Goal: Task Accomplishment & Management: Complete application form

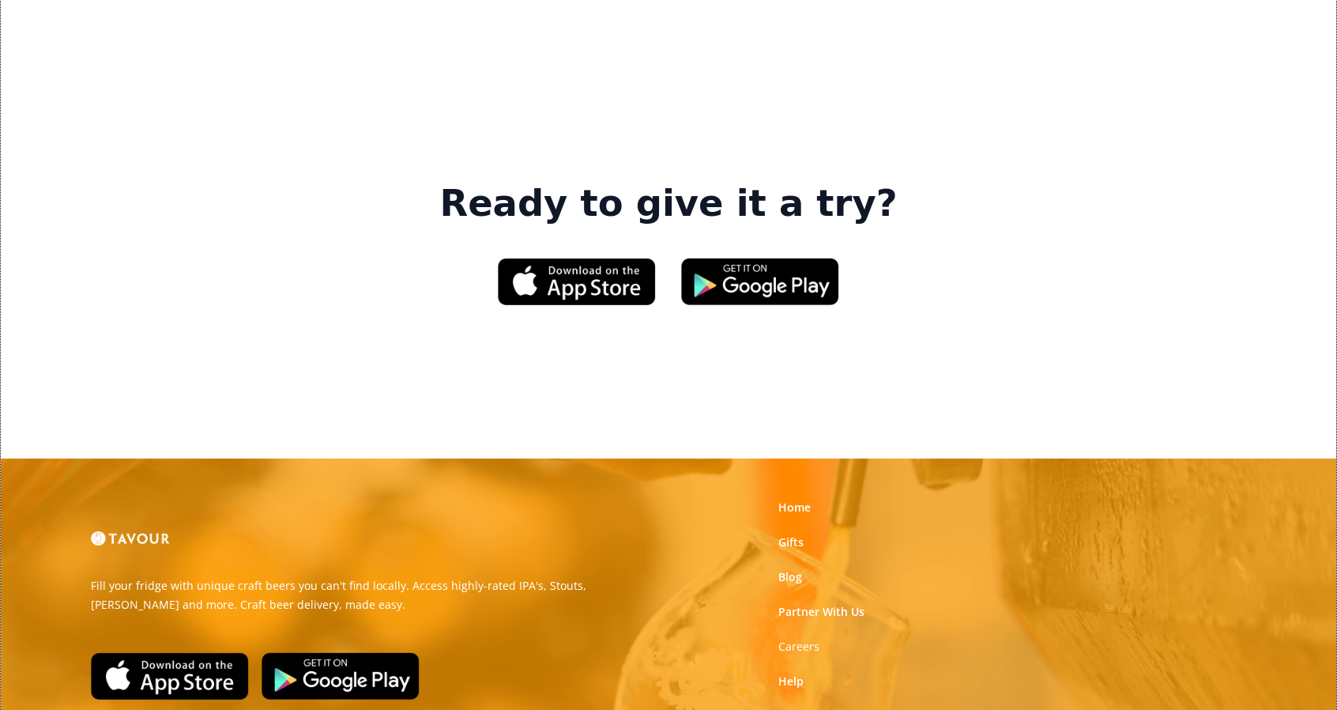
scroll to position [2433, 0]
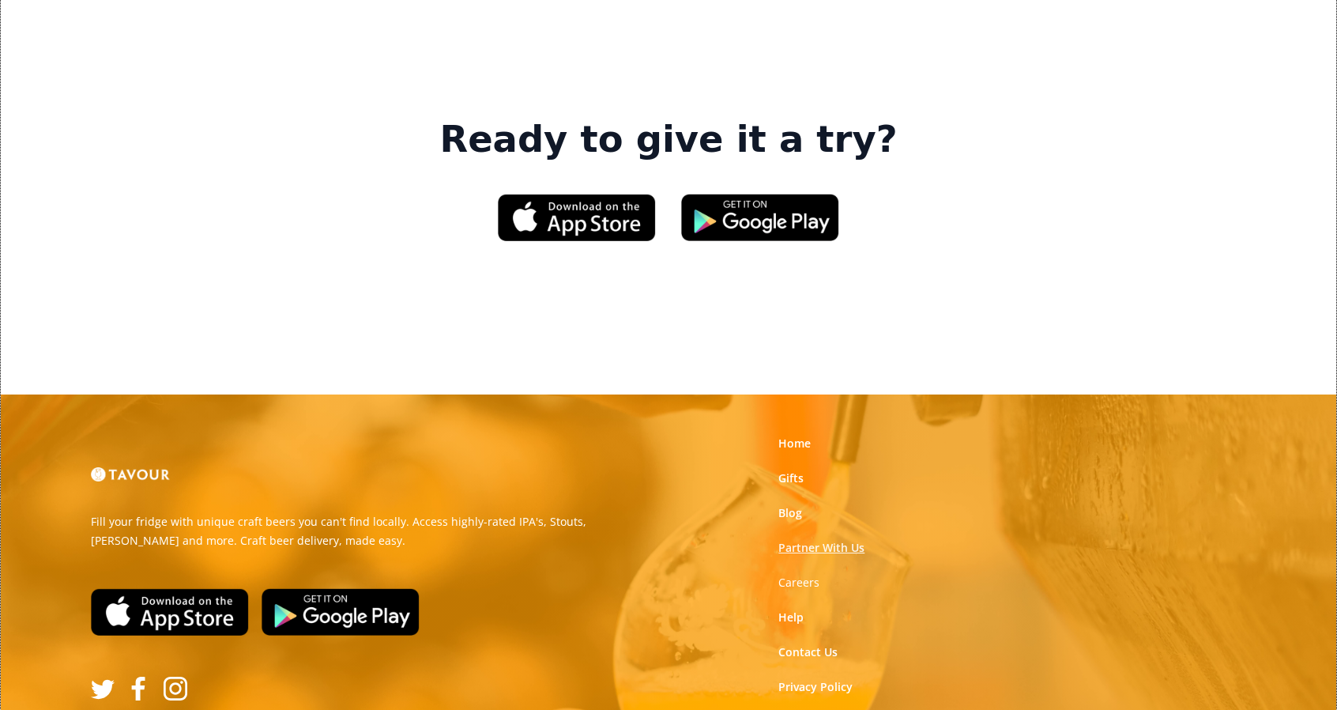
click at [805, 540] on link "Partner With Us" at bounding box center [821, 548] width 86 height 16
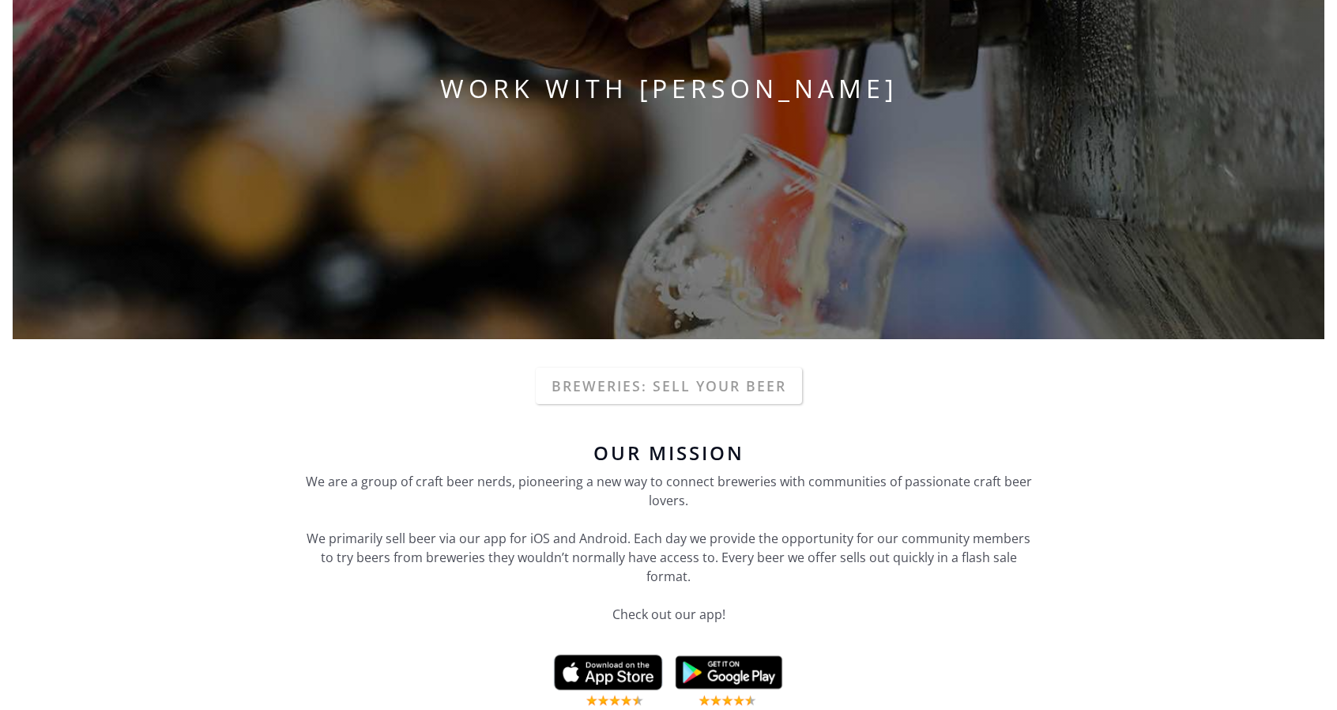
scroll to position [316, 0]
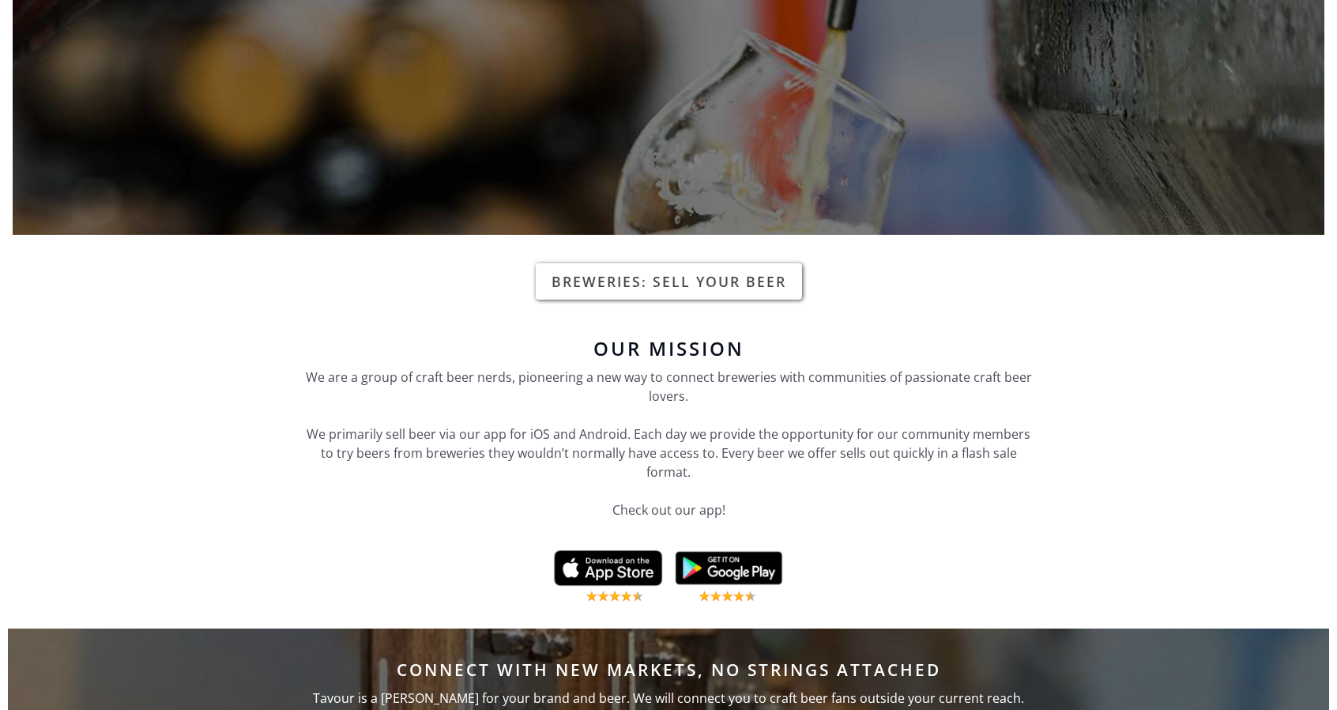
click at [721, 285] on link "Breweries: Sell your beer" at bounding box center [669, 281] width 266 height 36
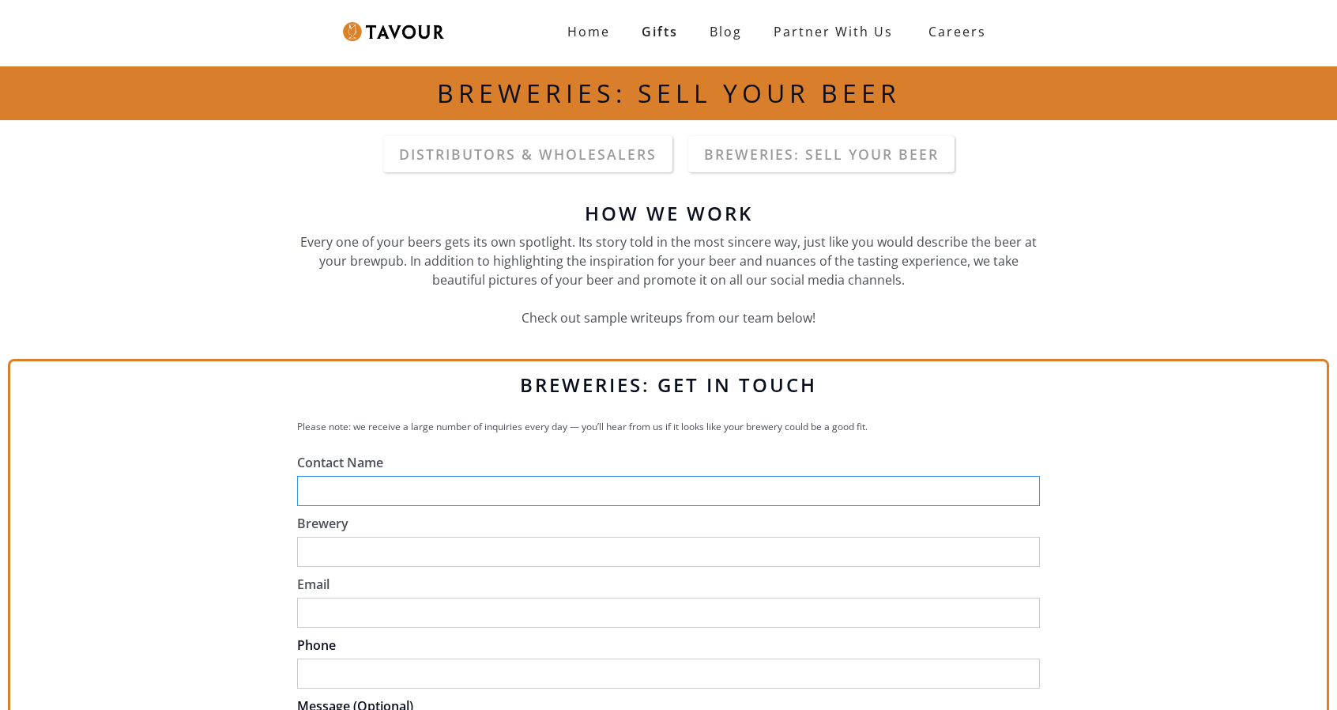
click at [527, 494] on input "Contact Name" at bounding box center [668, 491] width 743 height 30
